Goal: Information Seeking & Learning: Learn about a topic

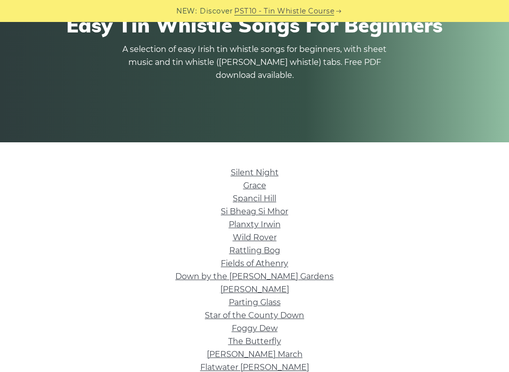
scroll to position [87, 0]
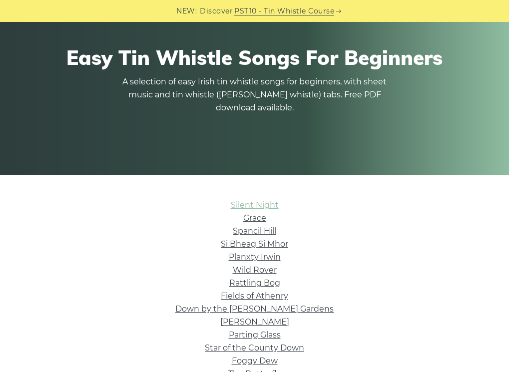
click at [270, 207] on link "Silent Night" at bounding box center [255, 204] width 48 height 9
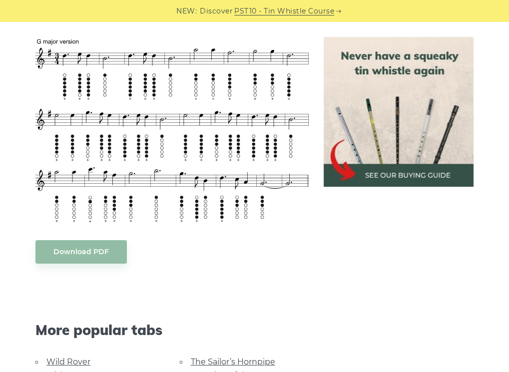
scroll to position [699, 0]
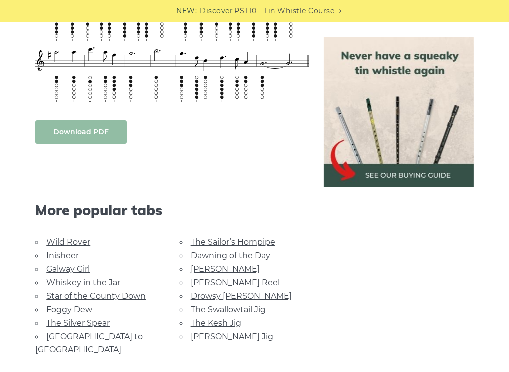
click at [101, 138] on body "NEW: Discover PST10 - Tin Whistle Course Lessons Fingering Charts Tabs & Notes …" at bounding box center [254, 157] width 509 height 1712
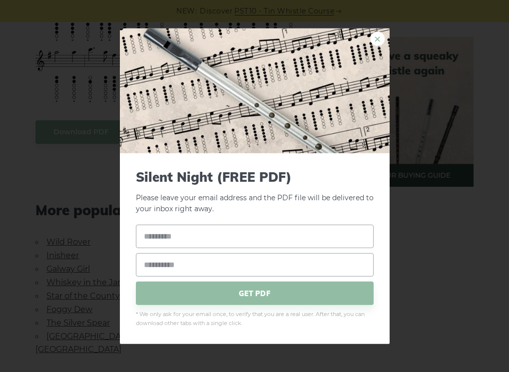
click at [375, 40] on link "×" at bounding box center [377, 38] width 15 height 15
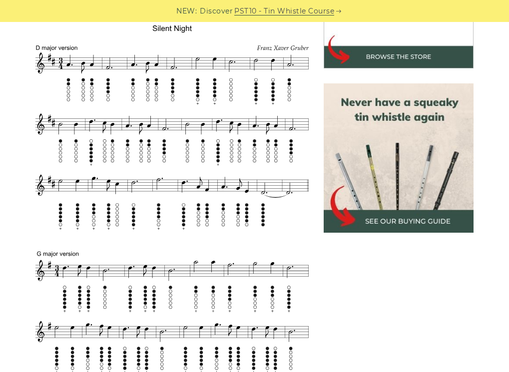
scroll to position [349, 0]
